Goal: Obtain resource: Obtain resource

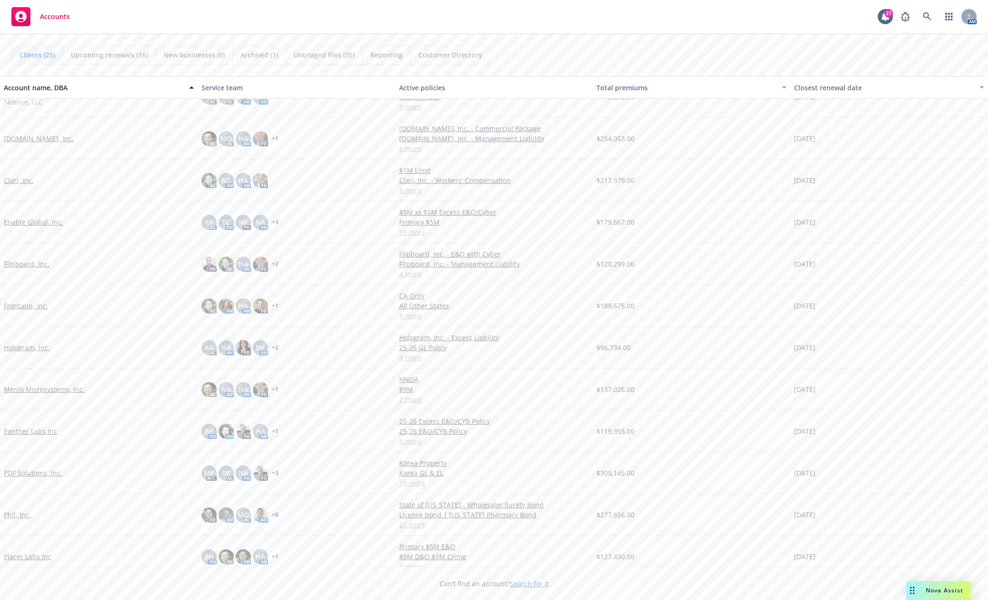
scroll to position [95, 0]
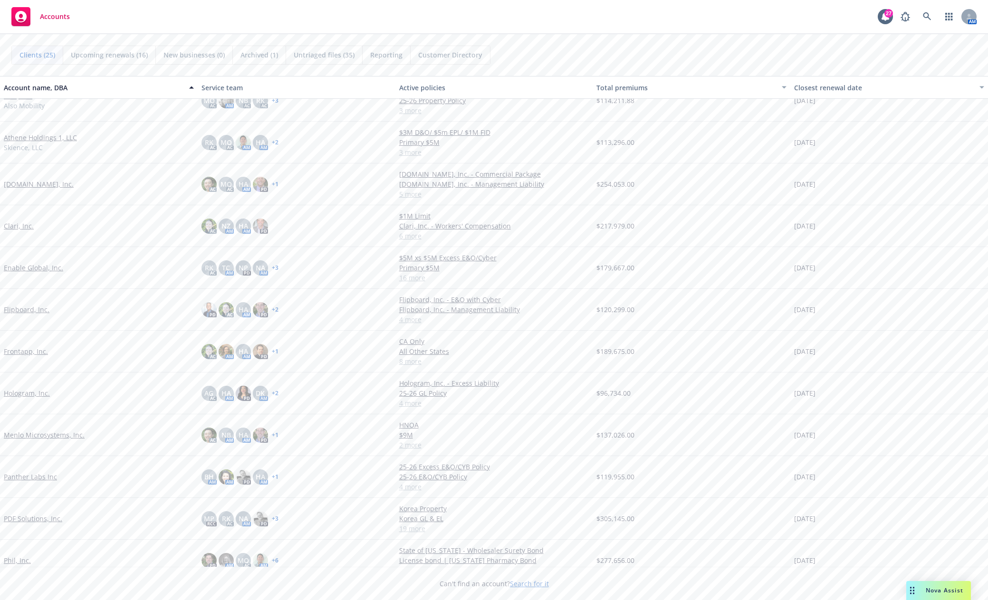
click at [24, 563] on link "Phil, Inc." at bounding box center [17, 561] width 27 height 10
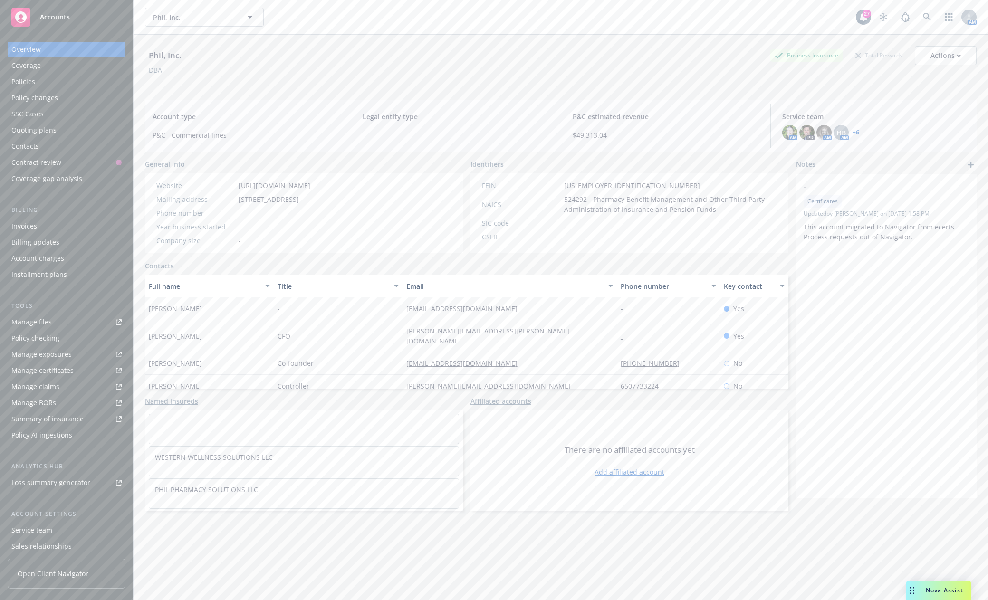
click at [22, 78] on div "Policies" at bounding box center [23, 81] width 24 height 15
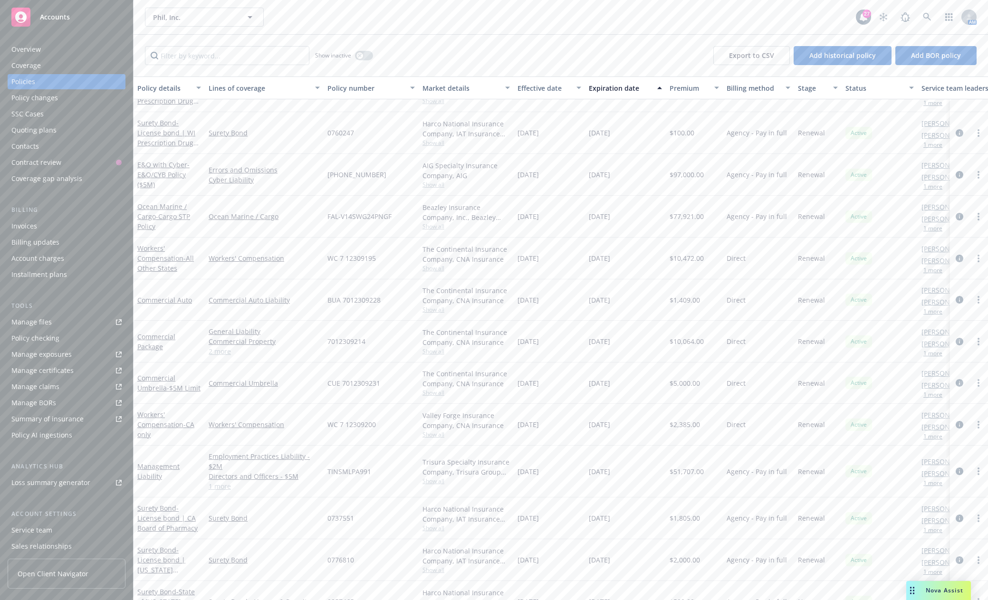
scroll to position [380, 0]
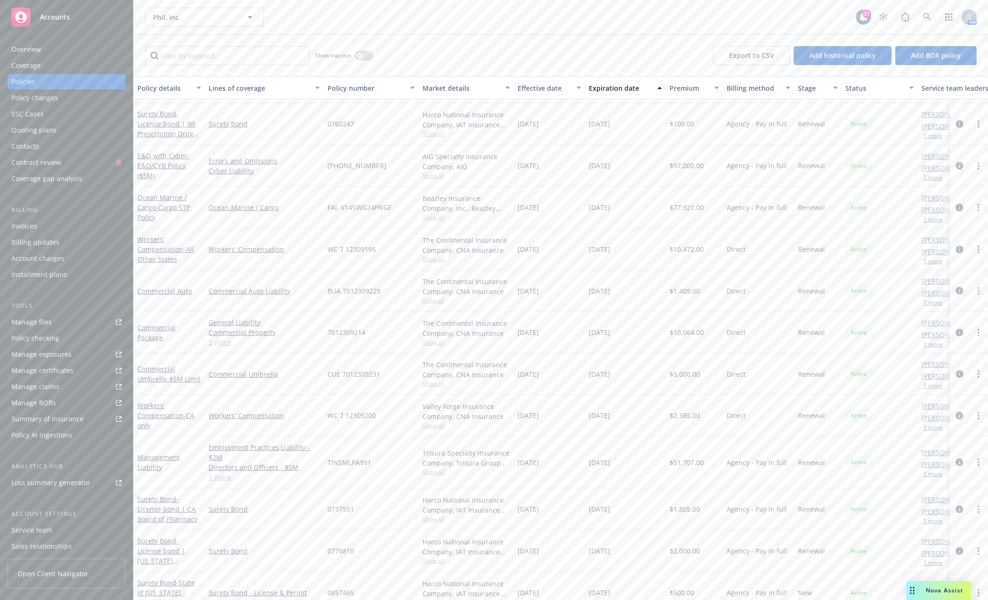
click at [223, 480] on link "1 more" at bounding box center [264, 477] width 111 height 10
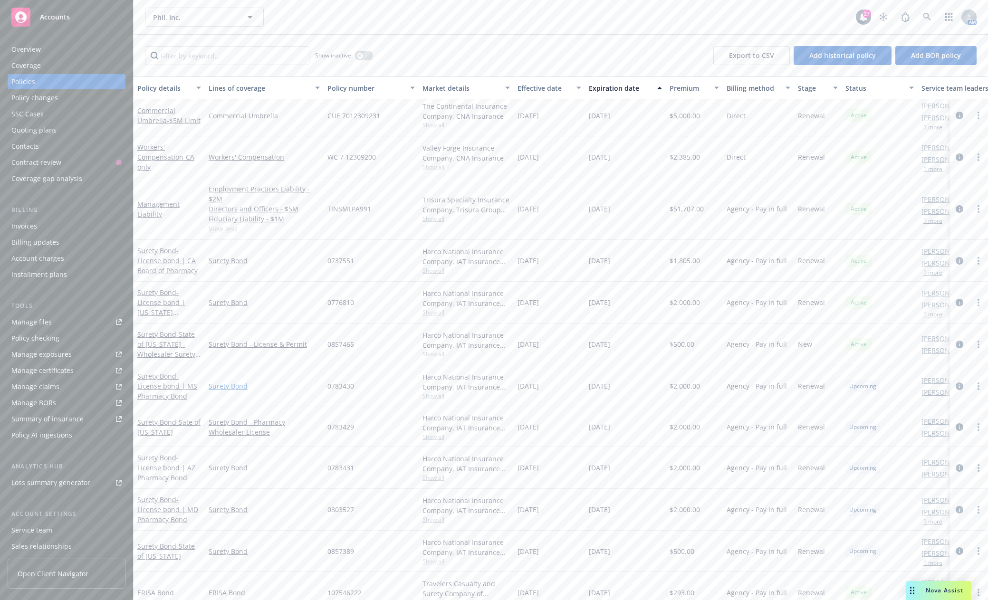
scroll to position [637, 0]
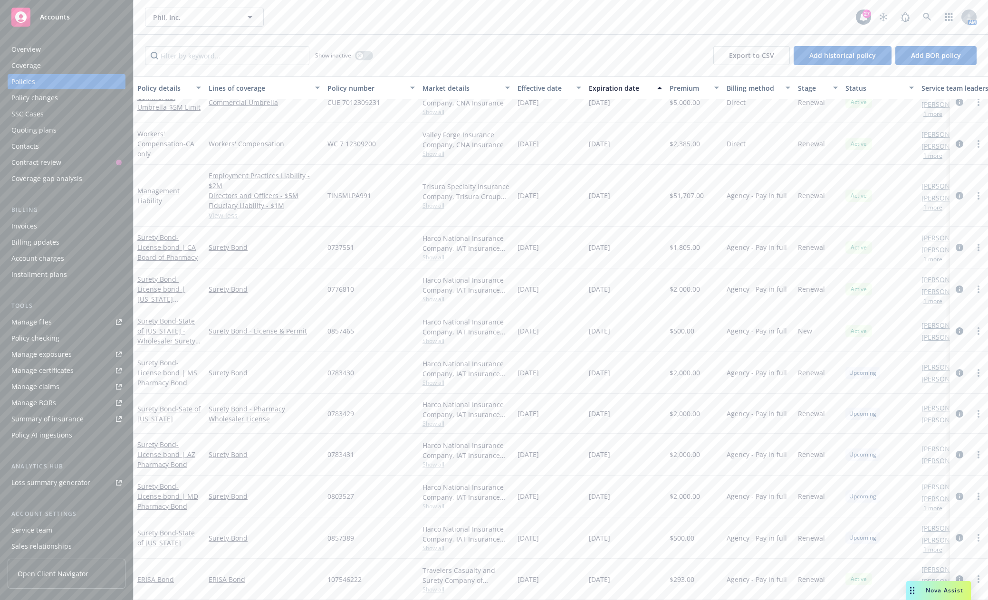
click at [17, 321] on div "Manage files" at bounding box center [31, 322] width 40 height 15
click at [35, 324] on div "Manage files" at bounding box center [31, 322] width 40 height 15
click at [41, 14] on span "Accounts" at bounding box center [55, 17] width 30 height 8
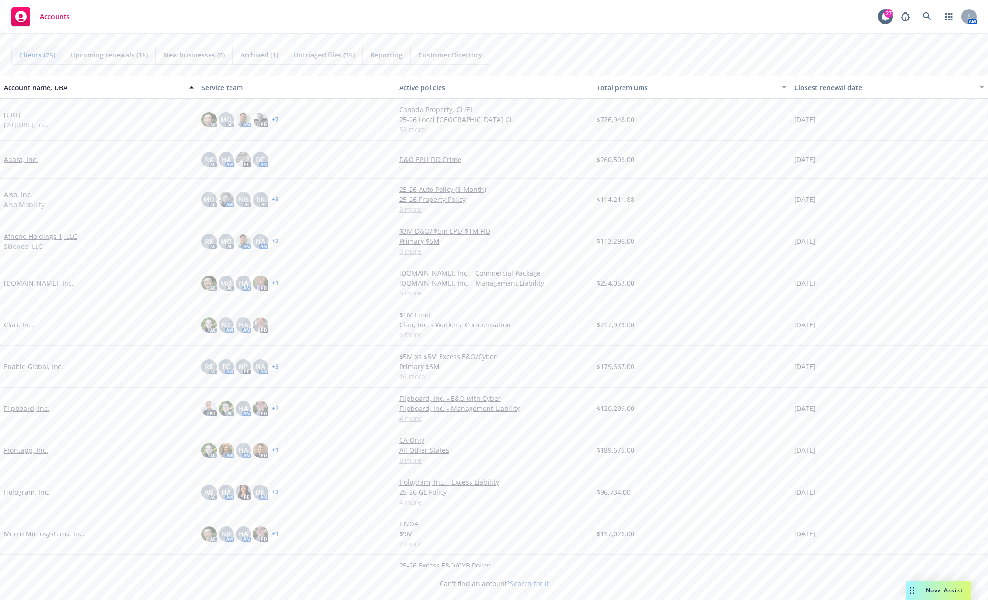
click at [30, 366] on link "Enable Global, Inc." at bounding box center [33, 367] width 59 height 10
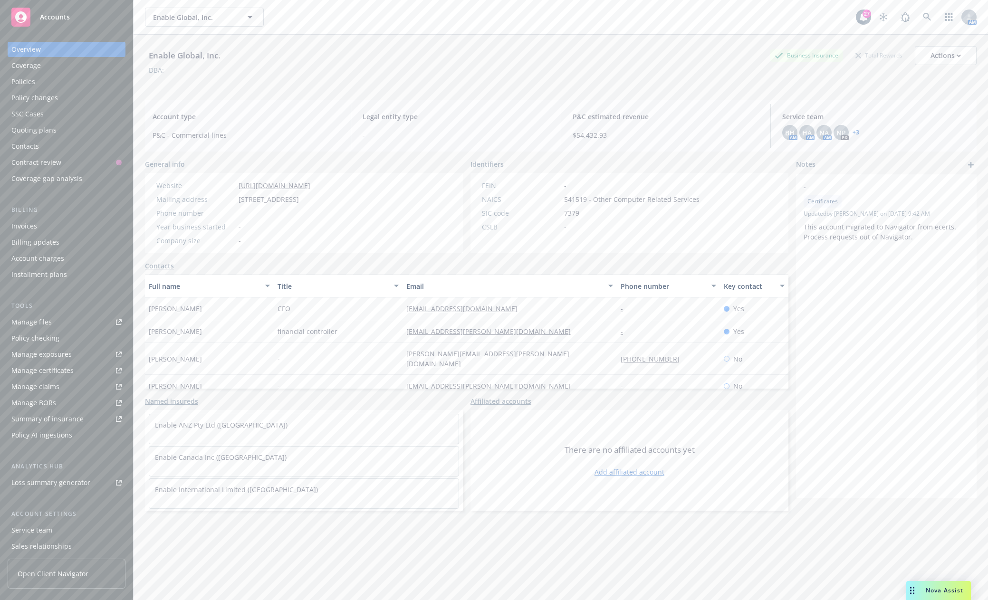
click at [43, 82] on div "Policies" at bounding box center [66, 81] width 110 height 15
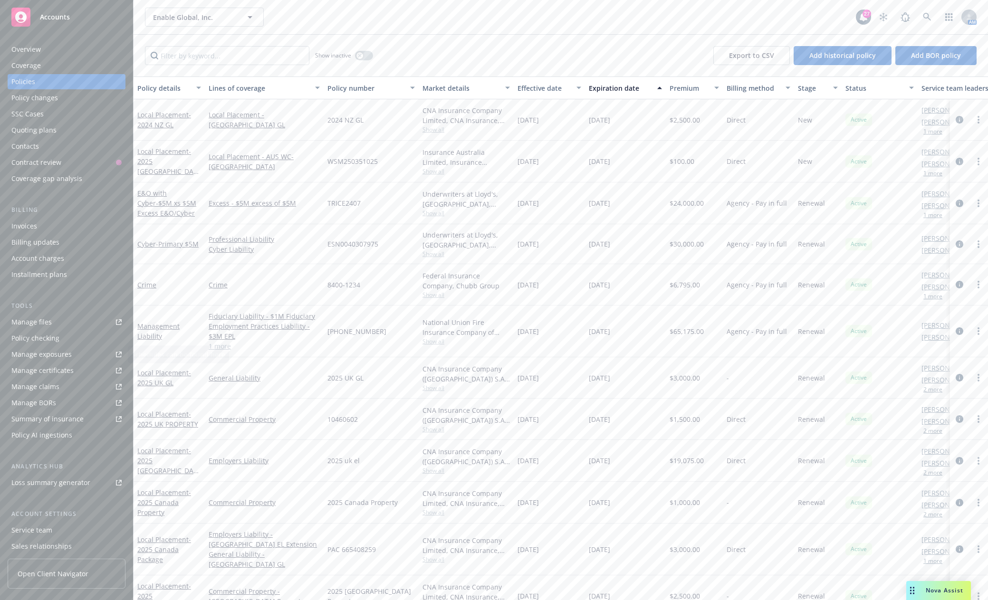
click at [46, 324] on div "Manage files" at bounding box center [31, 322] width 40 height 15
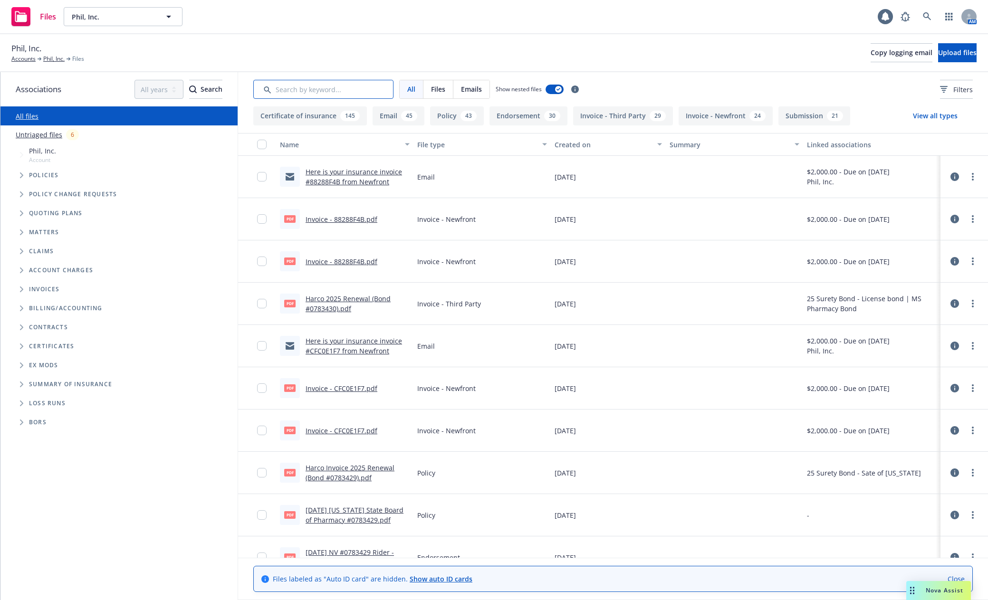
click at [315, 92] on input "Search by keyword..." at bounding box center [323, 89] width 140 height 19
type input "erisa"
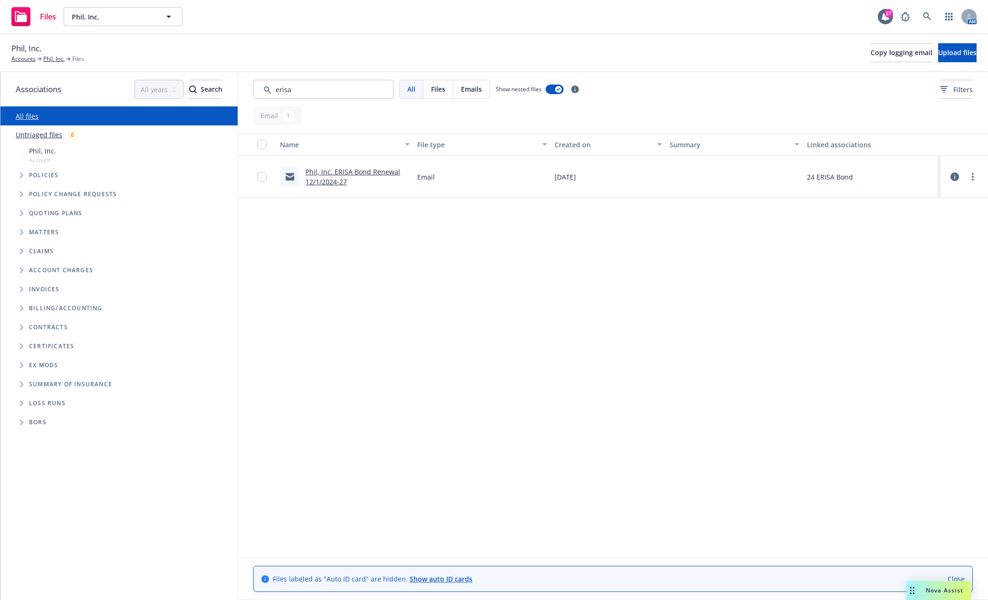
click at [383, 172] on link "Phil, Inc. ERISA Bond Renewal 12/1/2024-27" at bounding box center [353, 176] width 95 height 19
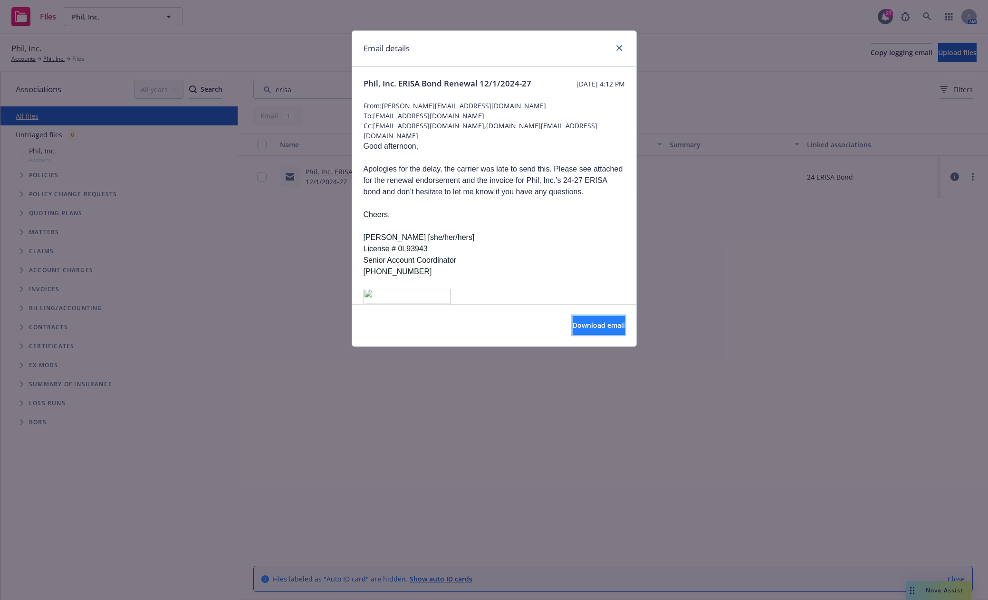
click at [573, 324] on span "Download email" at bounding box center [599, 325] width 52 height 9
click at [552, 229] on p "Cheers," at bounding box center [494, 220] width 261 height 23
click at [578, 232] on p "Cheers," at bounding box center [494, 220] width 261 height 23
click at [622, 46] on link "close" at bounding box center [619, 47] width 11 height 11
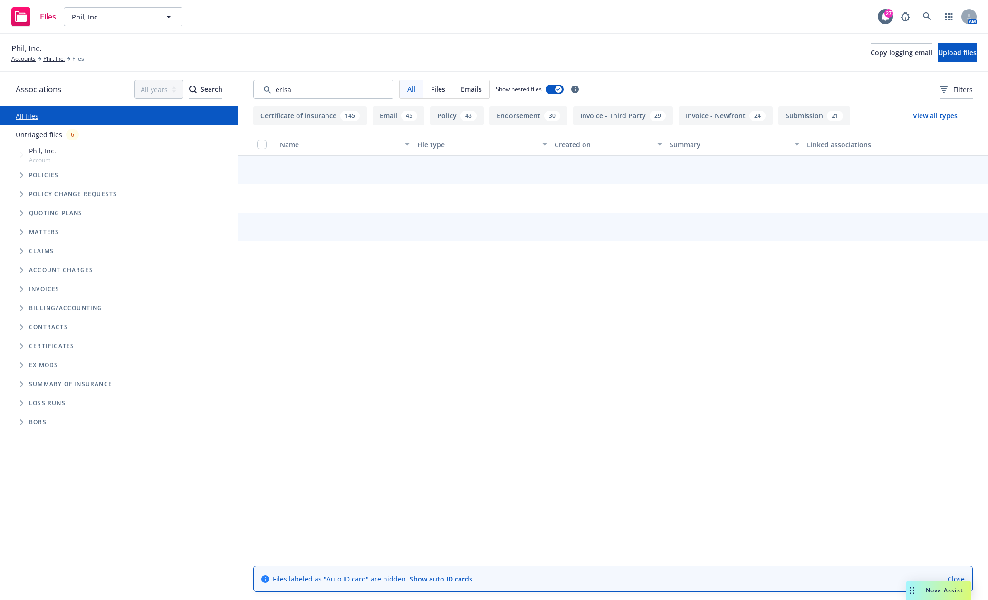
type input "erisa"
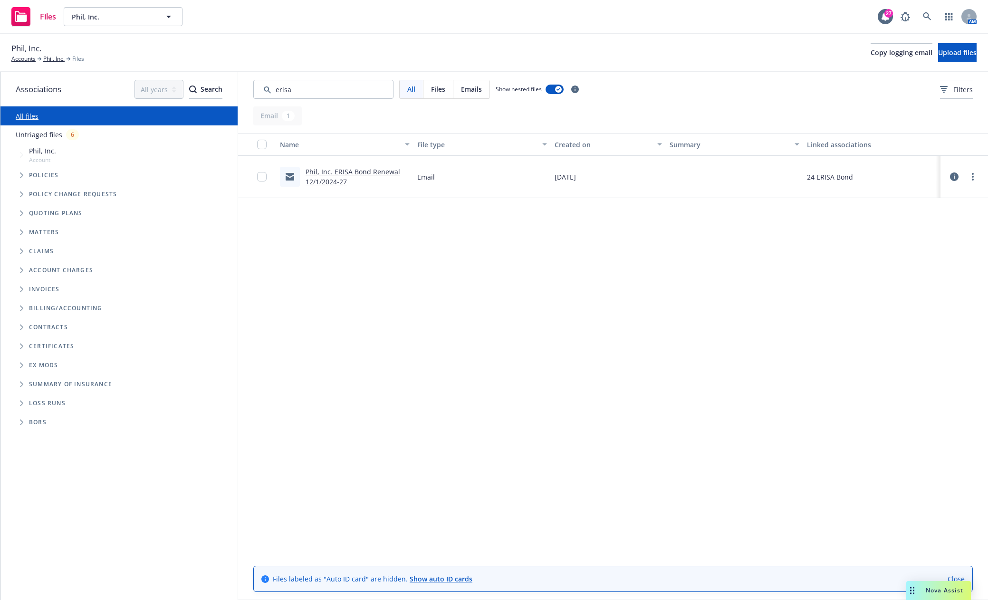
click at [24, 176] on span "Tree Example" at bounding box center [21, 175] width 15 height 15
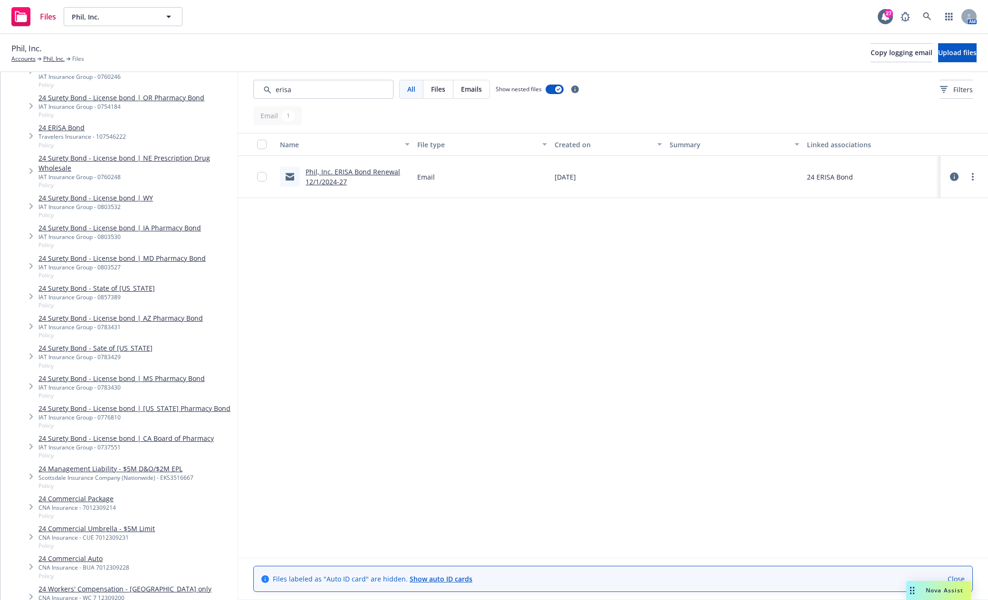
scroll to position [618, 0]
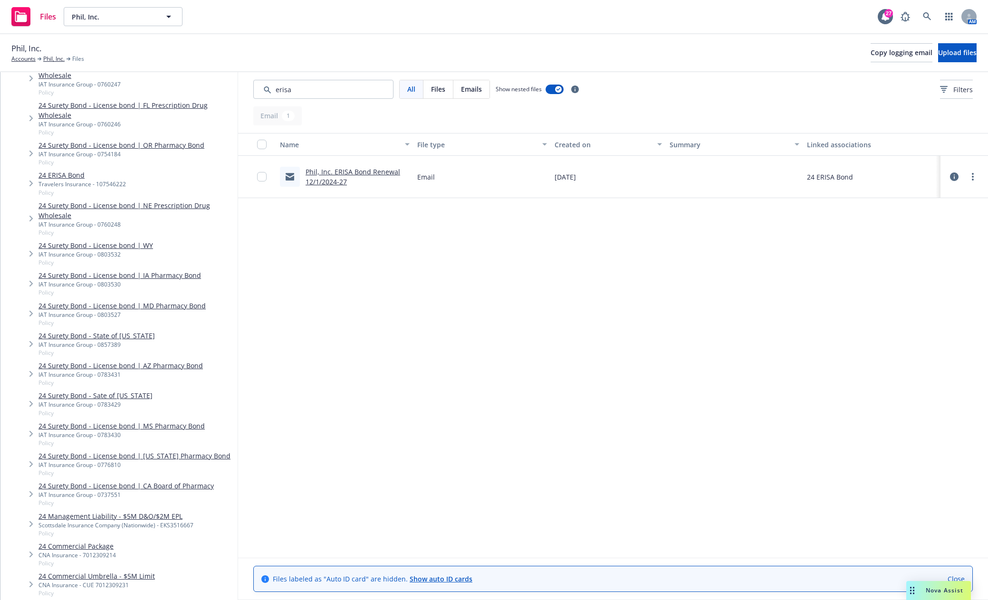
click at [70, 170] on link "24 ERISA Bond" at bounding box center [81, 175] width 87 height 10
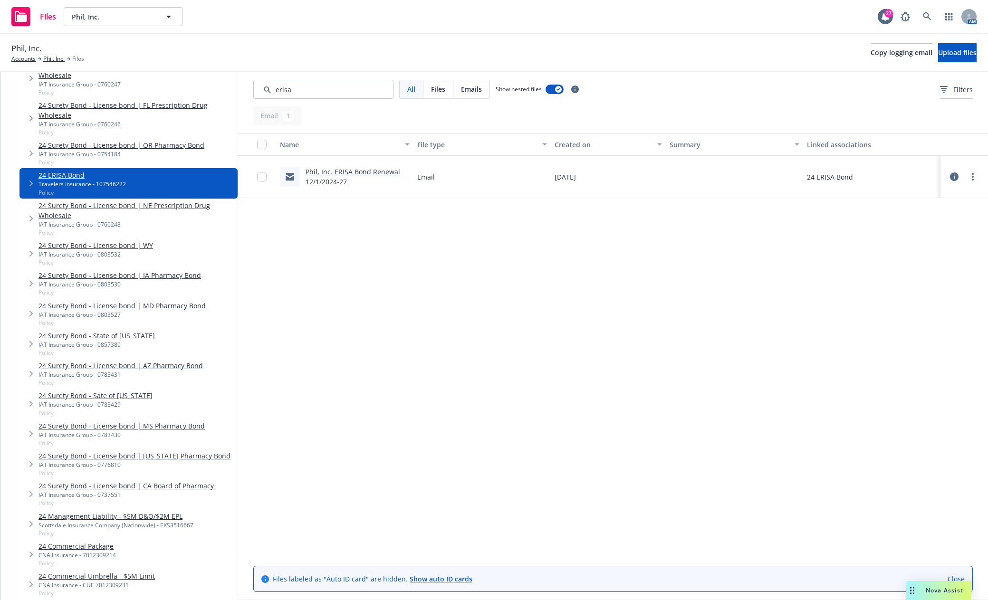
click at [377, 170] on link "Phil, Inc. ERISA Bond Renewal 12/1/2024-27" at bounding box center [353, 176] width 95 height 19
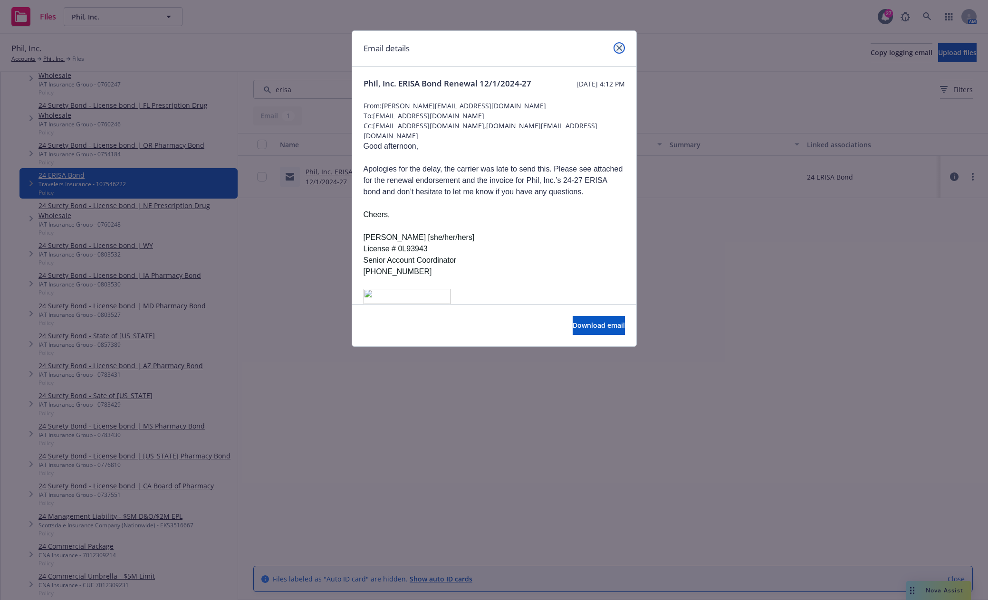
click at [618, 49] on icon "close" at bounding box center [619, 48] width 6 height 6
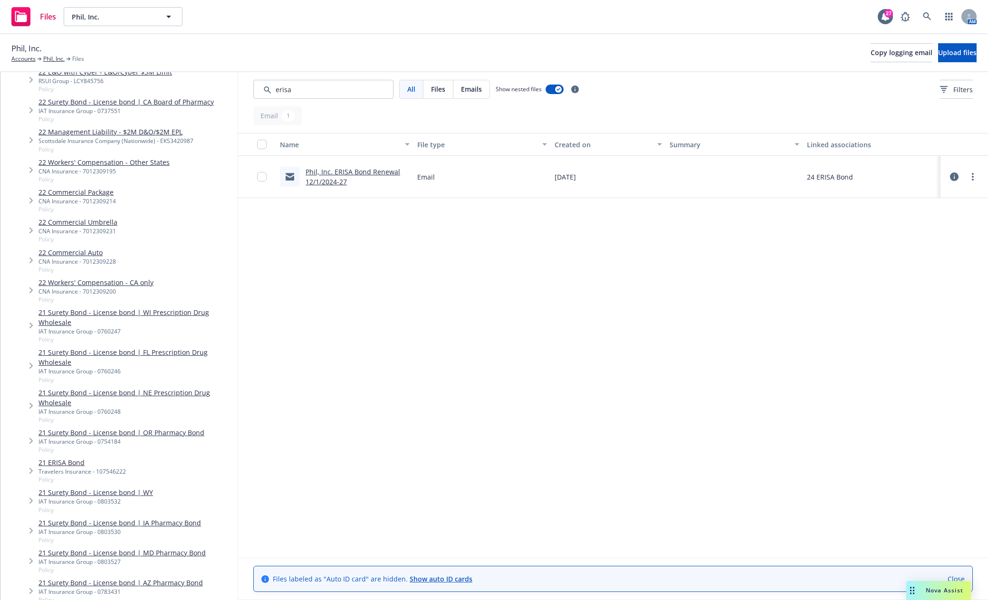
scroll to position [2376, 0]
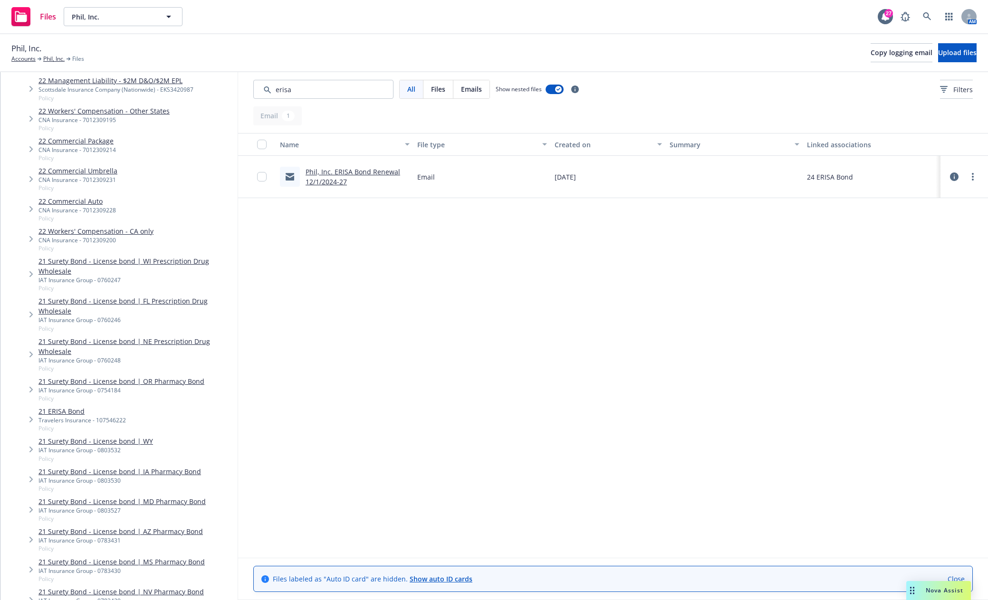
click at [50, 406] on link "21 ERISA Bond" at bounding box center [81, 411] width 87 height 10
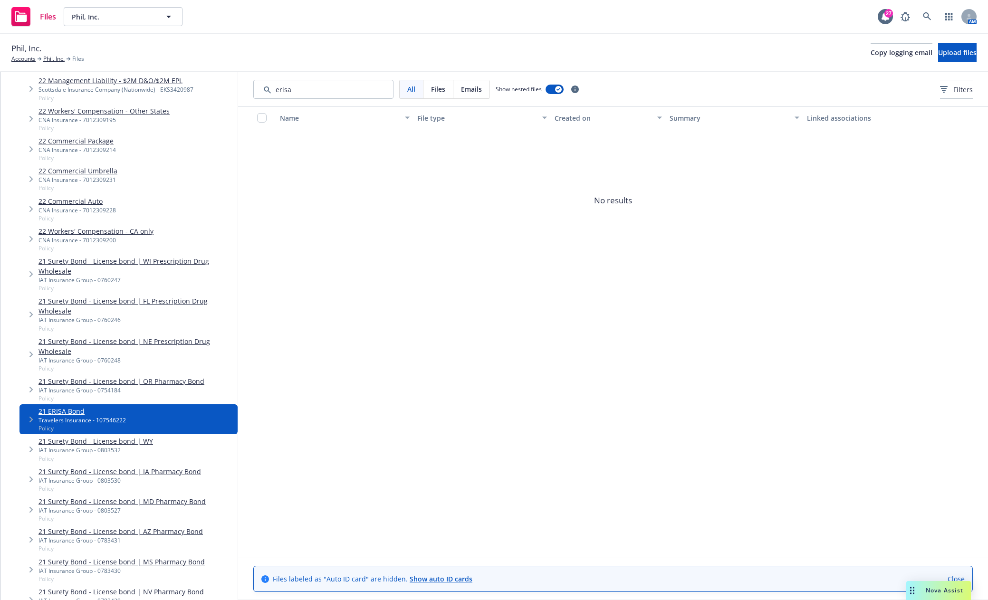
click at [342, 269] on span "No results" at bounding box center [613, 200] width 750 height 143
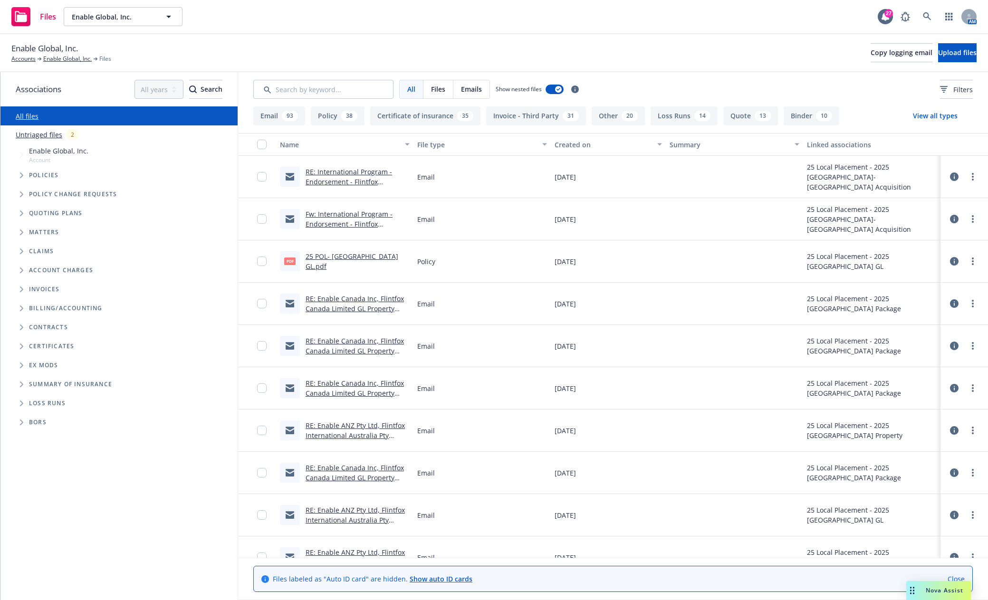
click at [20, 177] on icon "Tree Example" at bounding box center [22, 176] width 4 height 6
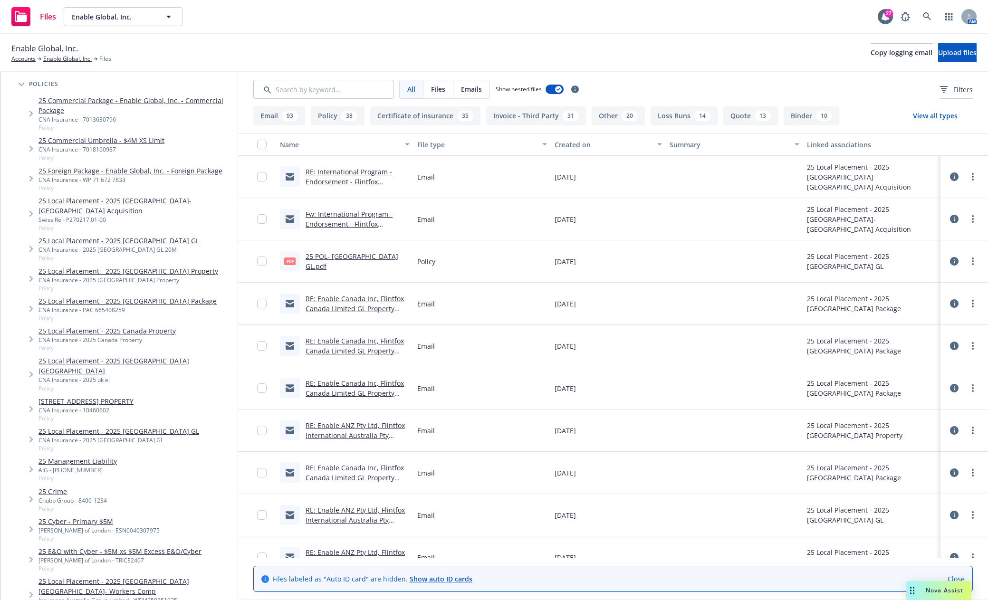
scroll to position [95, 0]
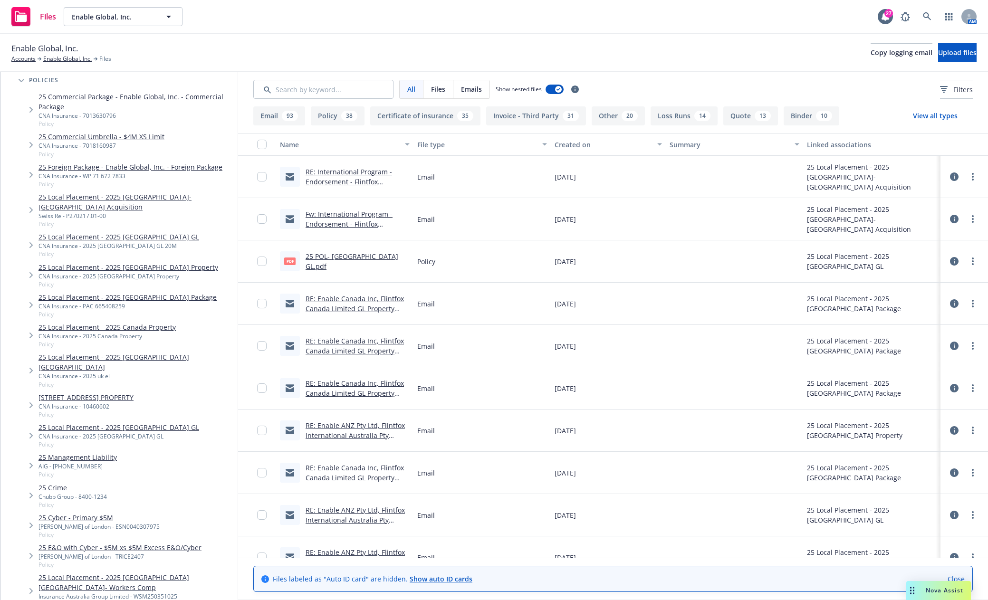
click at [69, 513] on link "25 Cyber - Primary $5M" at bounding box center [98, 518] width 121 height 10
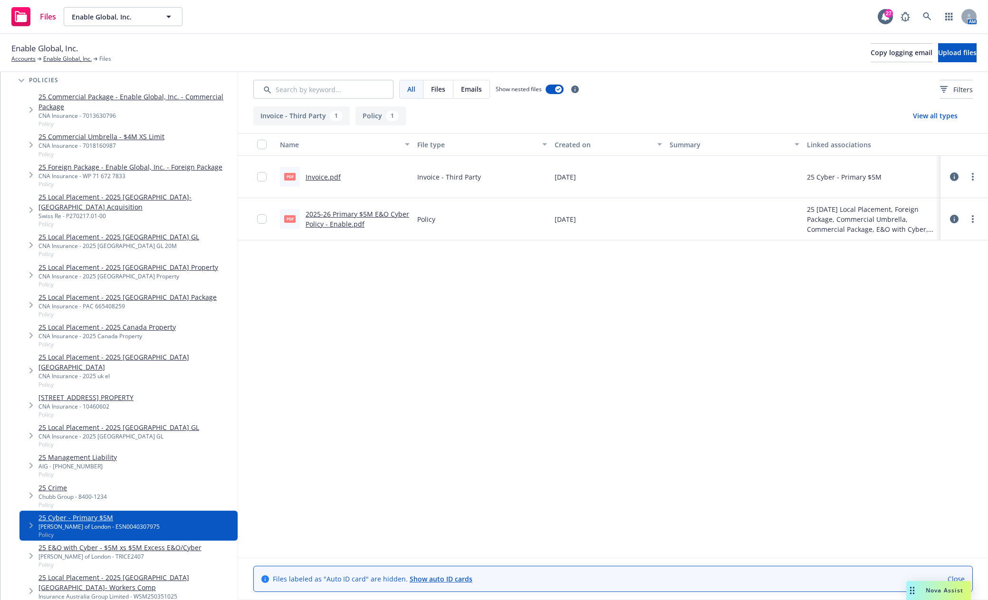
click at [326, 177] on link "Invoice.pdf" at bounding box center [323, 177] width 35 height 9
click at [347, 214] on link "2025-26 Primary $5M E&O Cyber Policy - Enable.pdf" at bounding box center [358, 219] width 104 height 19
